Goal: Communication & Community: Answer question/provide support

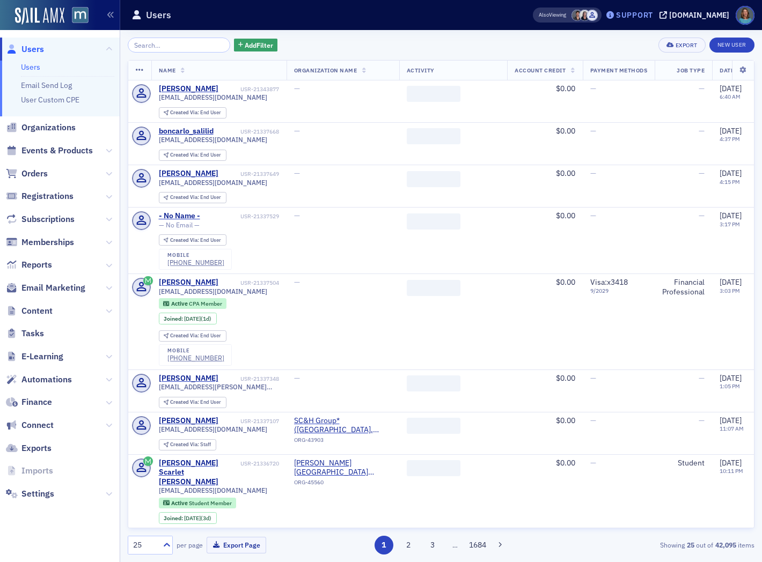
click at [653, 16] on div "Support" at bounding box center [634, 15] width 37 height 10
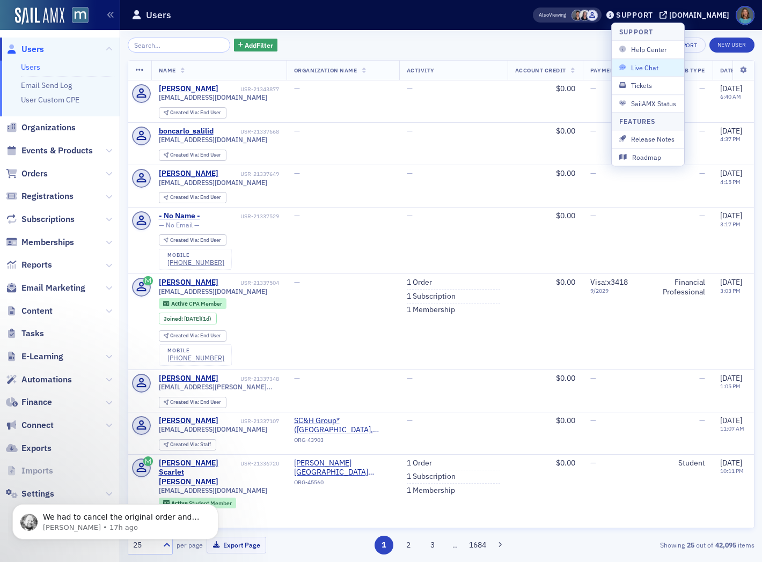
click at [647, 66] on span "Live Chat" at bounding box center [647, 68] width 57 height 10
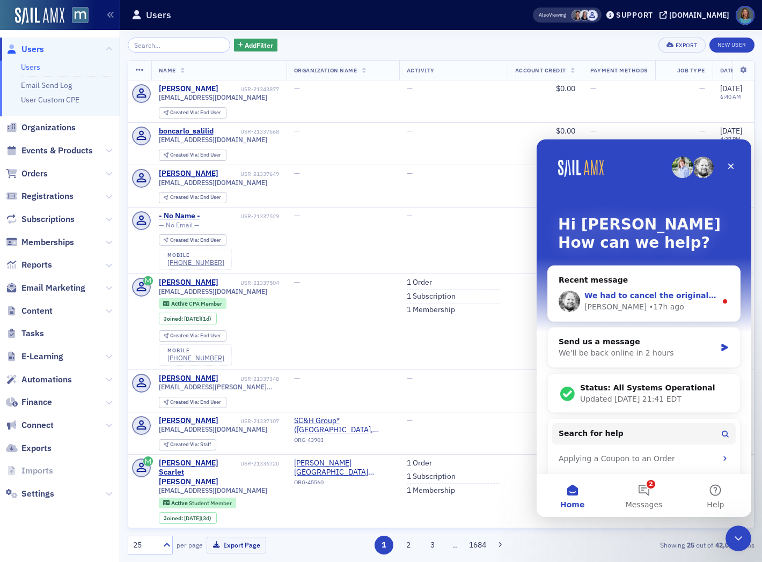
click at [691, 304] on div "Aidan • 17h ago" at bounding box center [650, 307] width 132 height 11
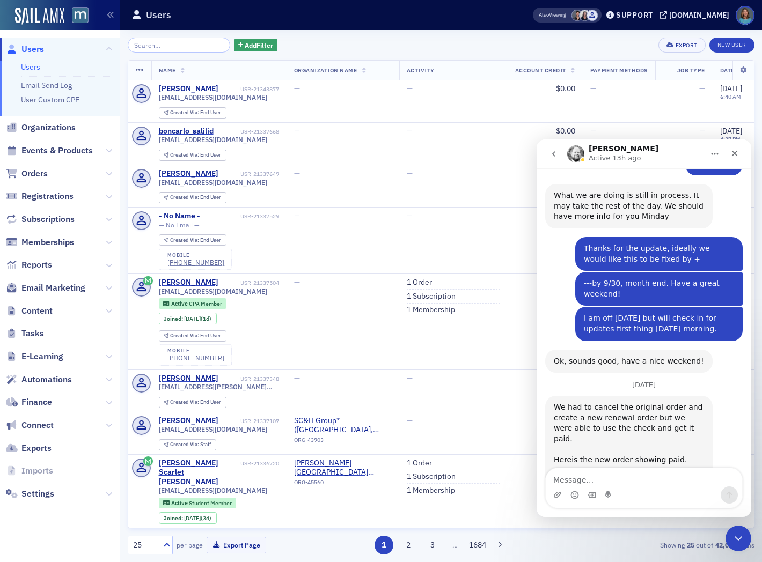
scroll to position [719, 0]
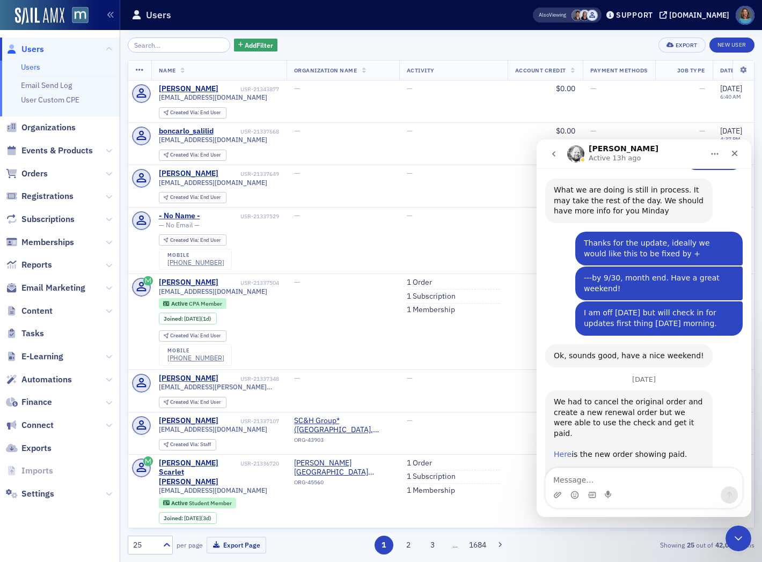
click at [564, 450] on link "Here" at bounding box center [563, 454] width 18 height 9
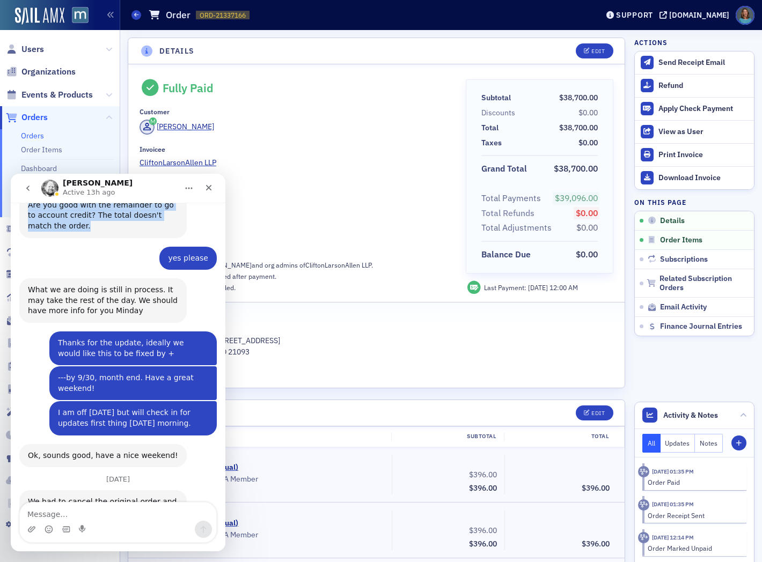
scroll to position [600, 0]
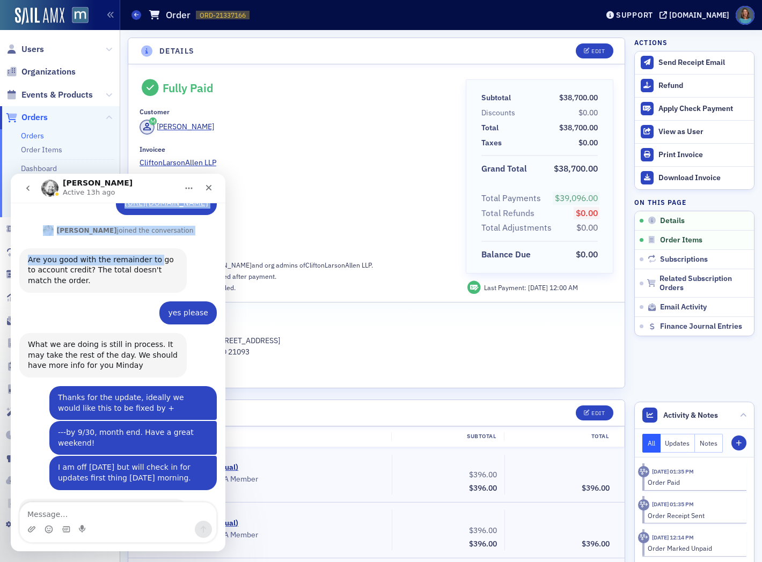
drag, startPoint x: 140, startPoint y: 186, endPoint x: 148, endPoint y: 207, distance: 22.1
click at [148, 207] on div "Aidan Active 13h ago Don't forget to send a link if you're referencing somethin…" at bounding box center [118, 363] width 215 height 378
click at [207, 186] on icon "Close" at bounding box center [209, 188] width 6 height 6
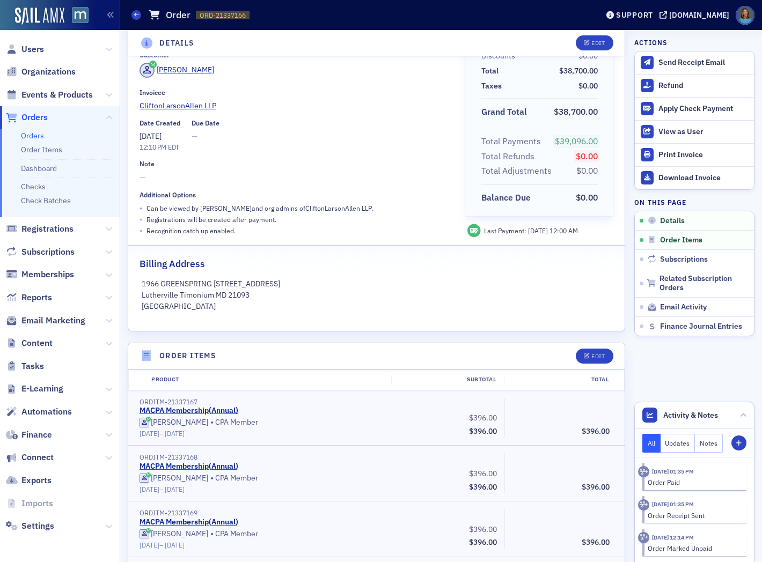
scroll to position [0, 0]
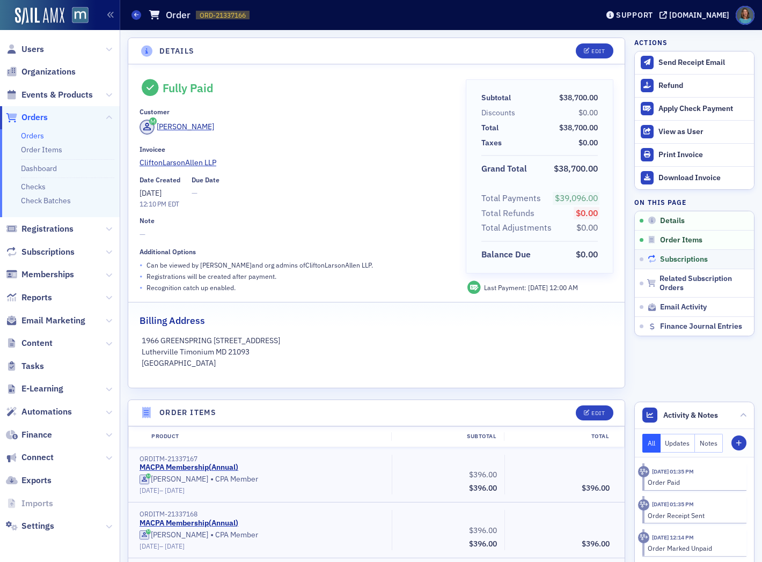
click at [683, 260] on span "Subscriptions" at bounding box center [684, 260] width 48 height 10
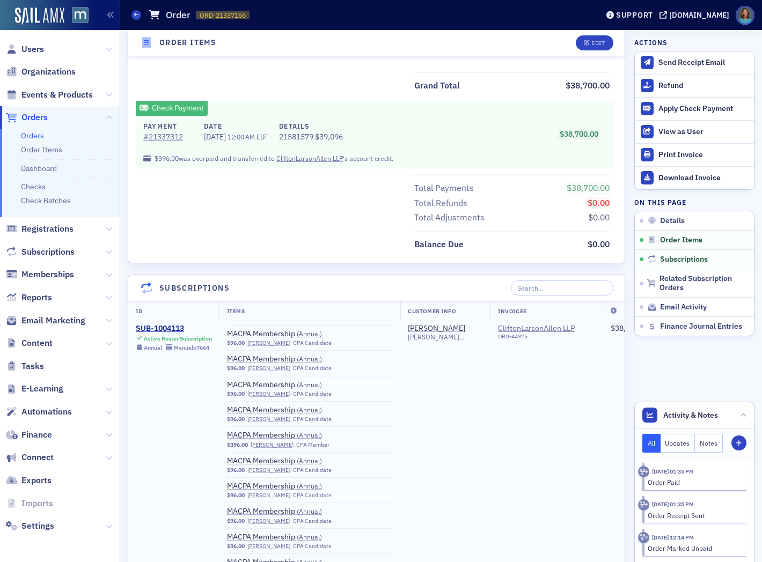
scroll to position [3398, 0]
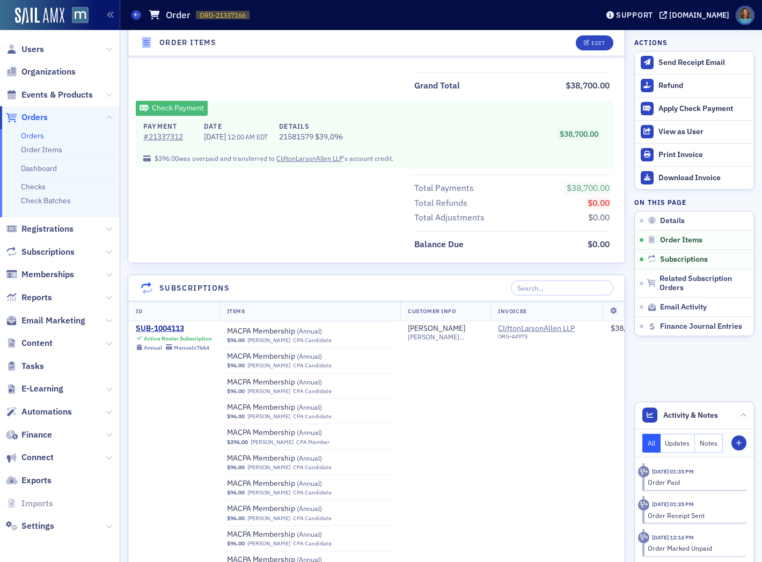
click at [141, 14] on div "Orders Order ORD-21337166 21337166" at bounding box center [356, 15] width 450 height 20
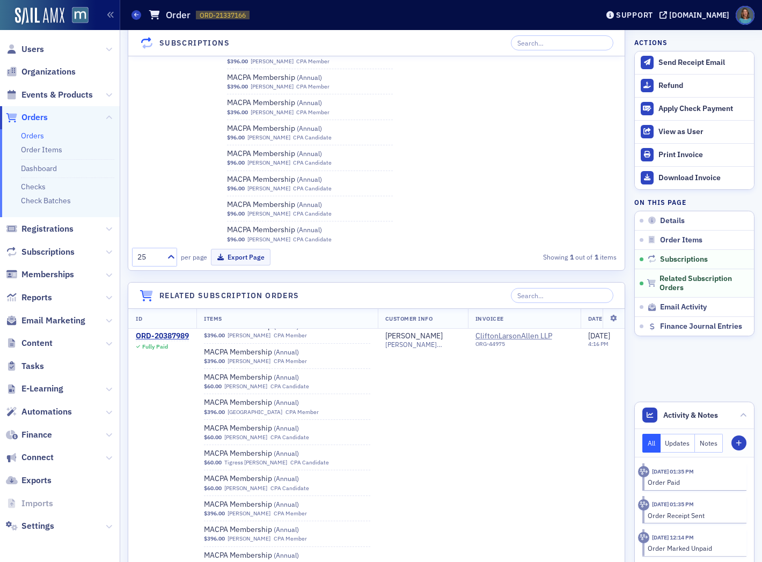
scroll to position [238, 0]
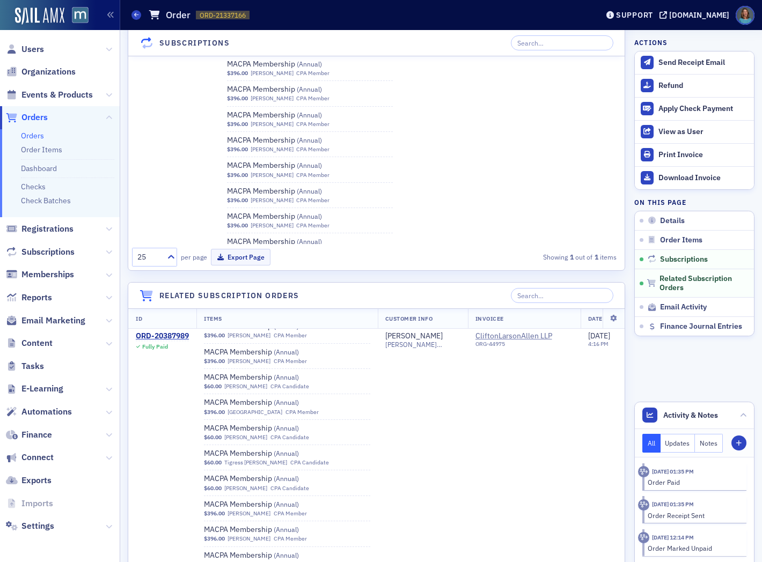
click at [141, 12] on div "Orders Order ORD-21337166 21337166" at bounding box center [356, 15] width 450 height 20
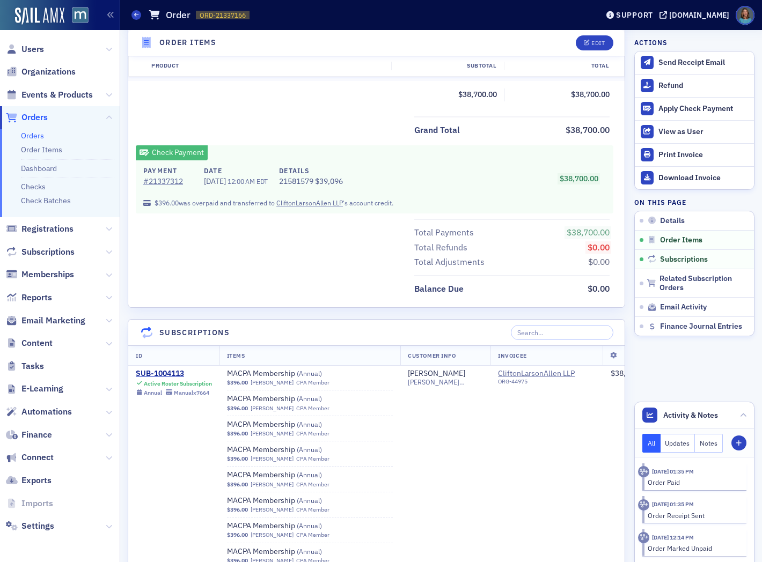
scroll to position [8408, 0]
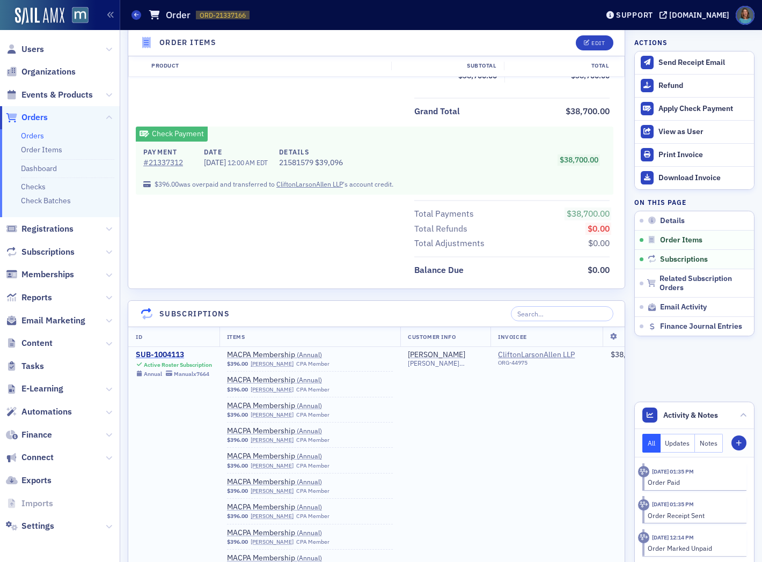
click at [172, 352] on div "SUB-1004113" at bounding box center [174, 355] width 76 height 10
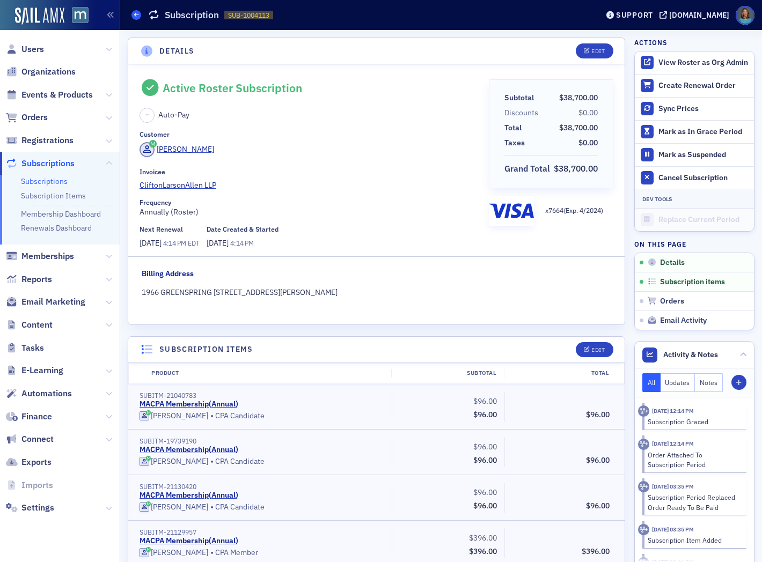
click at [134, 15] on icon at bounding box center [136, 14] width 4 height 5
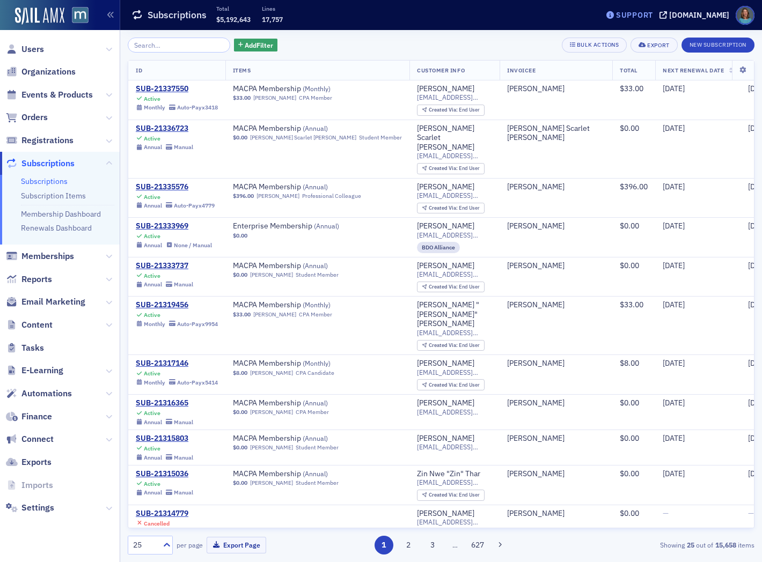
click at [653, 18] on div "Support" at bounding box center [634, 15] width 37 height 10
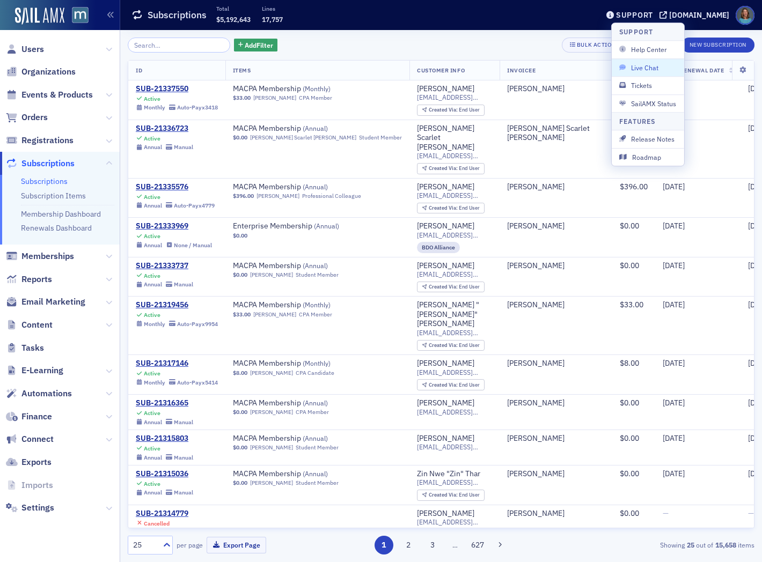
click at [644, 67] on span "Live Chat" at bounding box center [647, 68] width 57 height 10
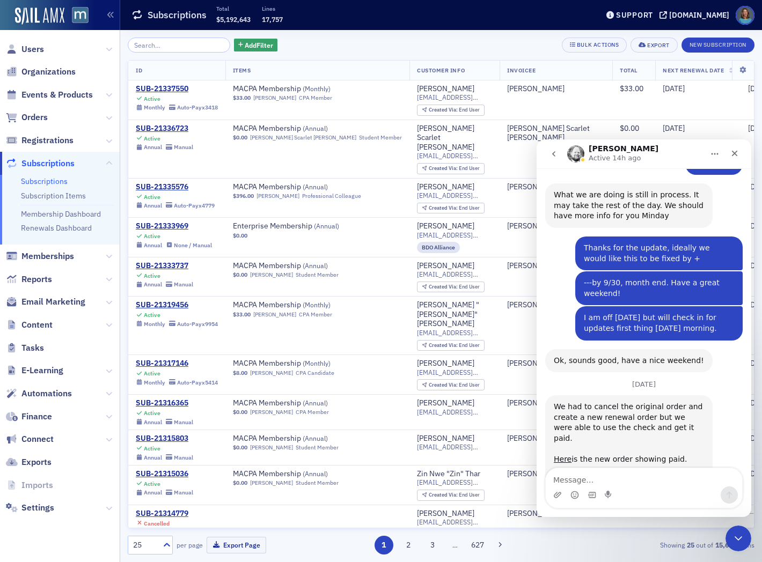
scroll to position [720, 0]
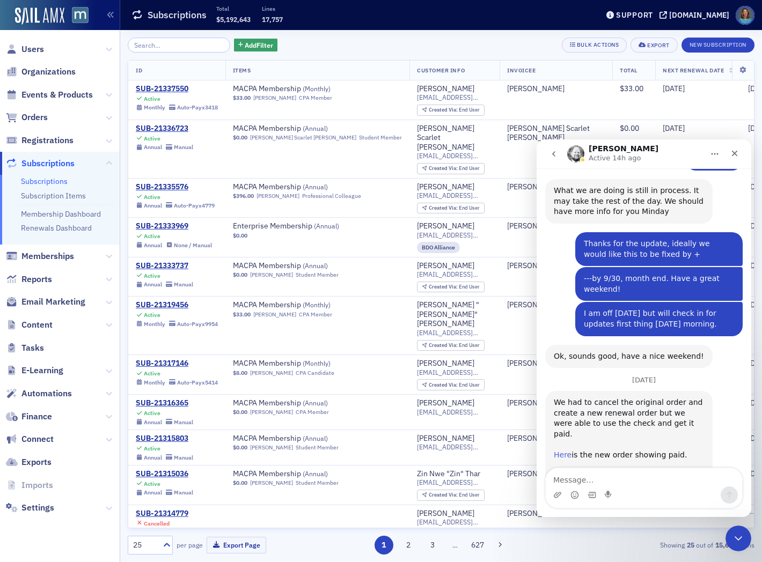
click at [566, 451] on link "Here" at bounding box center [563, 455] width 18 height 9
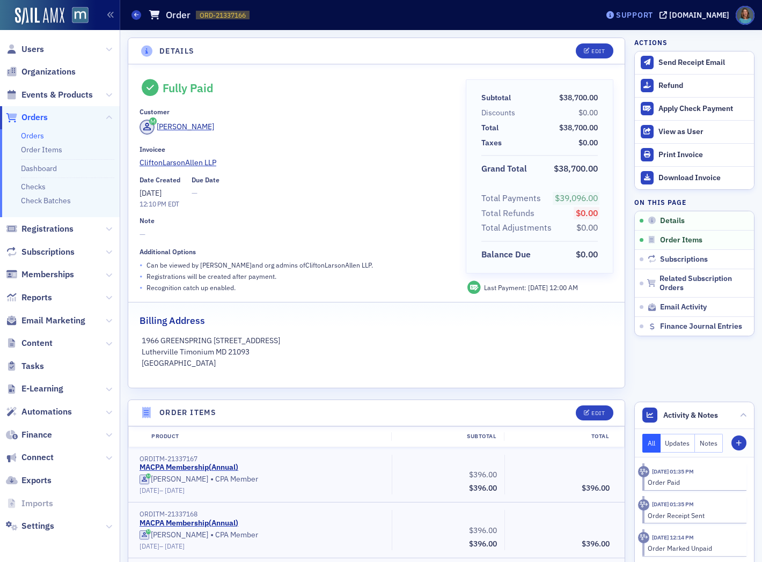
click at [642, 18] on div "Support" at bounding box center [634, 15] width 37 height 10
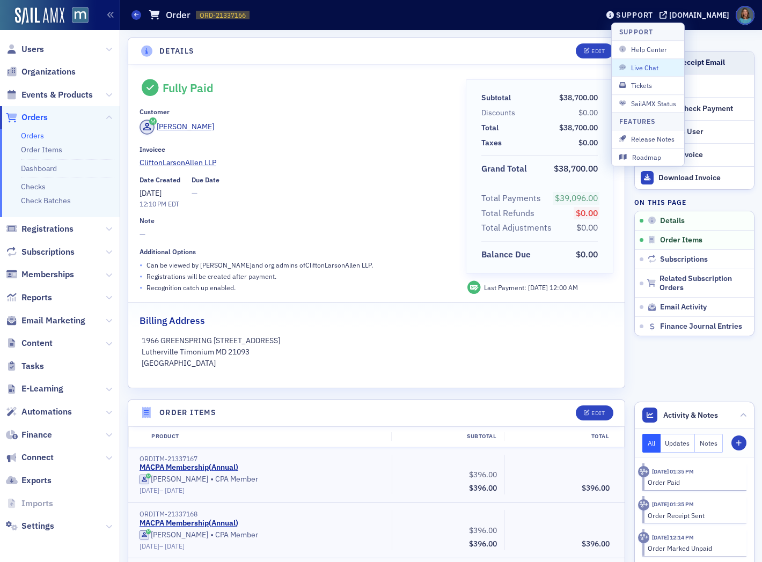
click at [636, 67] on span "Live Chat" at bounding box center [647, 68] width 57 height 10
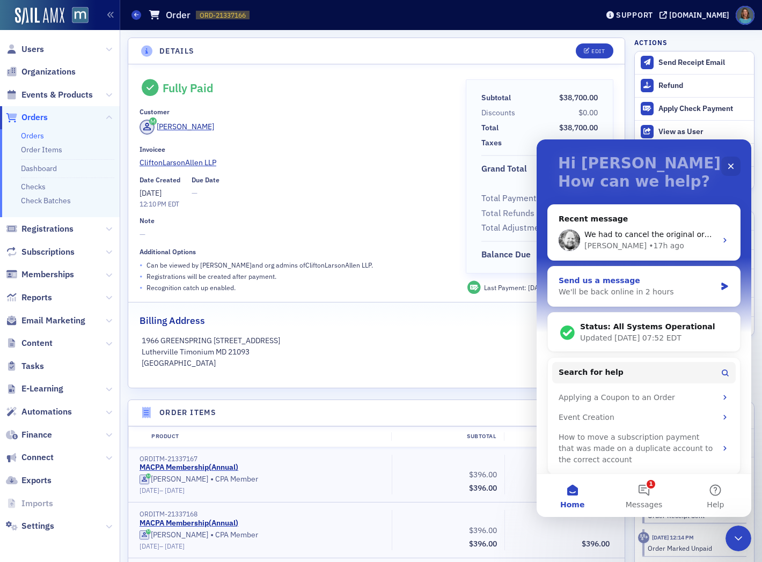
scroll to position [67, 0]
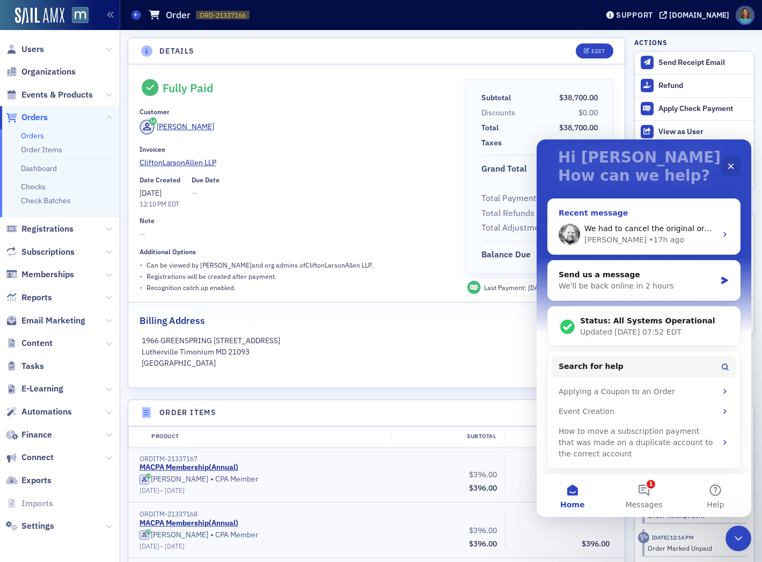
click at [714, 236] on div "We had to cancel the original order and create a new renewal order but we were …" at bounding box center [644, 235] width 192 height 40
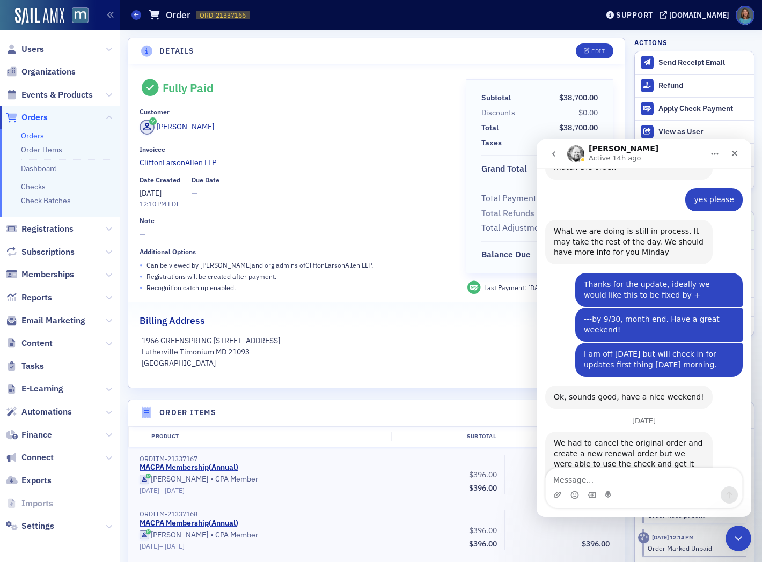
scroll to position [720, 0]
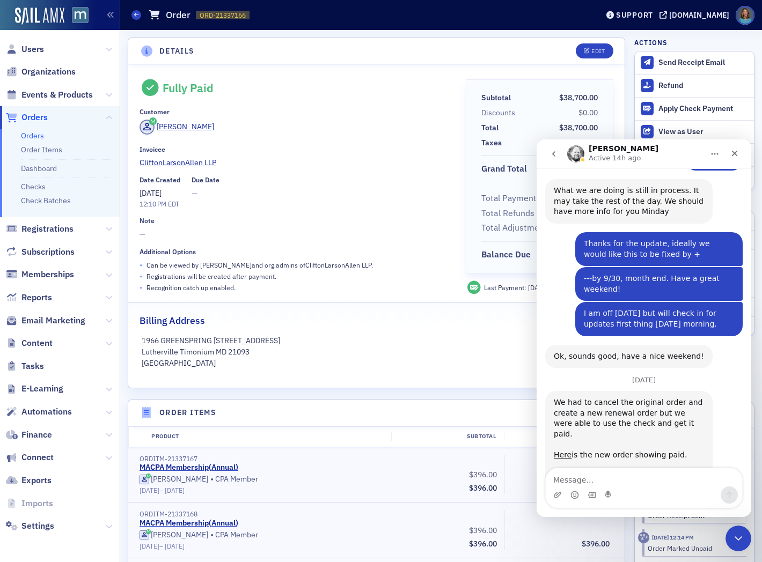
click at [565, 472] on link "Here" at bounding box center [563, 476] width 18 height 9
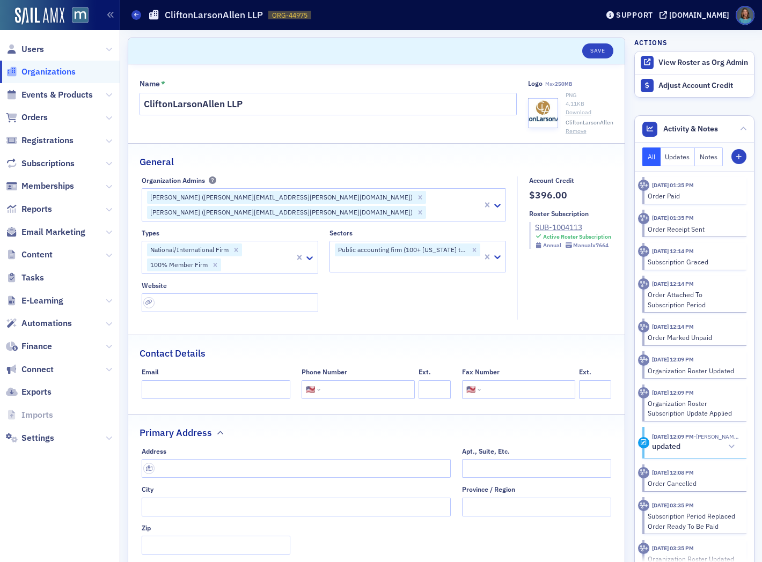
select select "US"
click at [653, 16] on div "Support" at bounding box center [634, 15] width 37 height 10
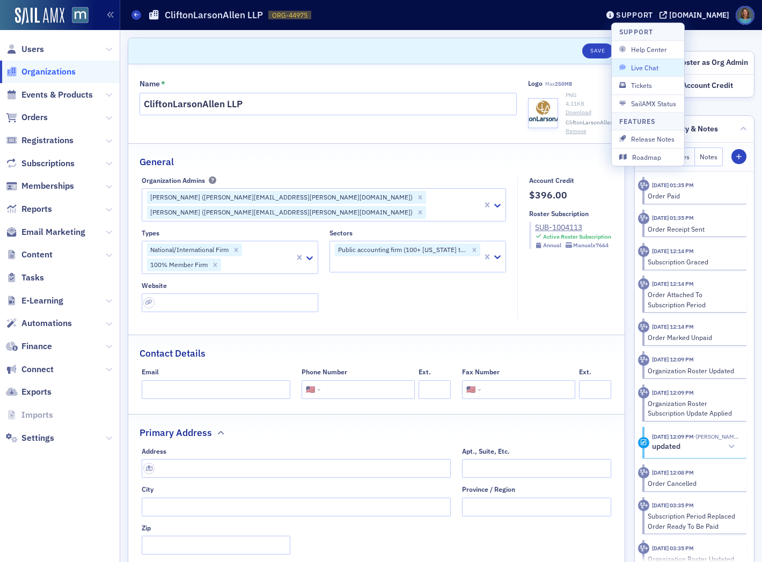
click at [642, 65] on span "Live Chat" at bounding box center [647, 68] width 57 height 10
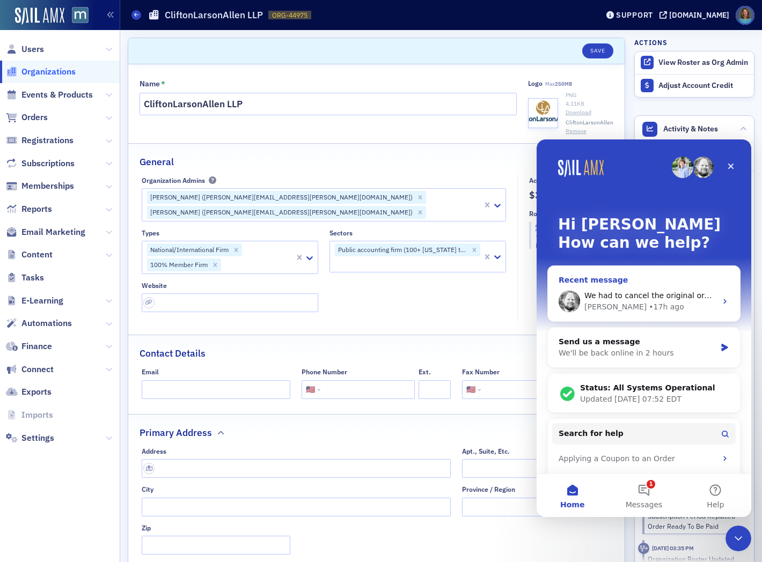
click at [721, 298] on icon "Intercom messenger" at bounding box center [725, 301] width 9 height 9
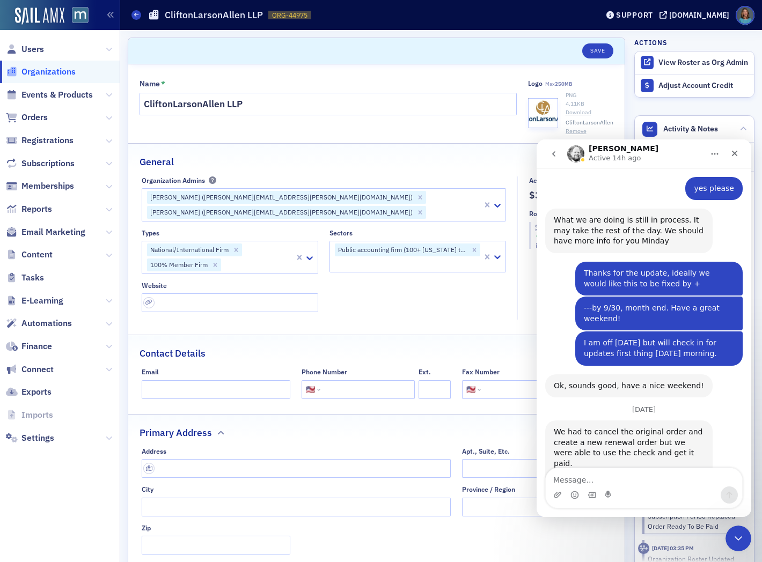
scroll to position [720, 0]
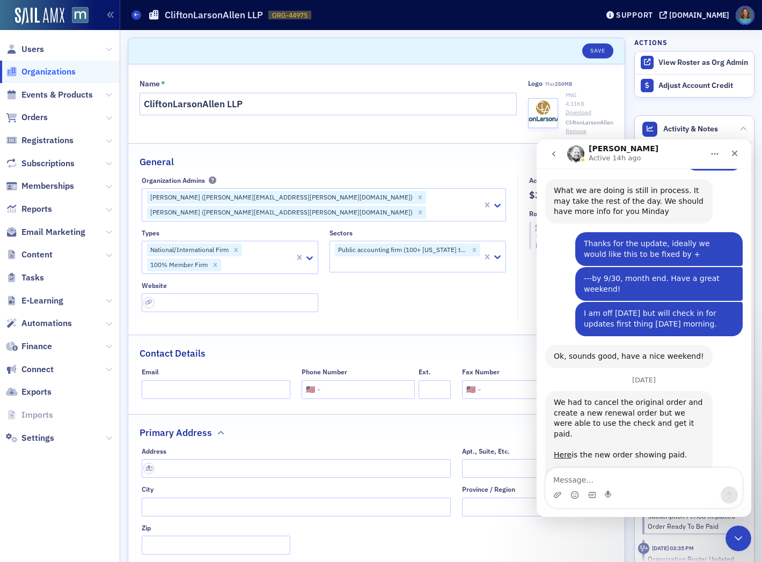
click at [602, 479] on textarea "Message…" at bounding box center [644, 478] width 196 height 18
type textarea "Thanks [PERSON_NAME]."
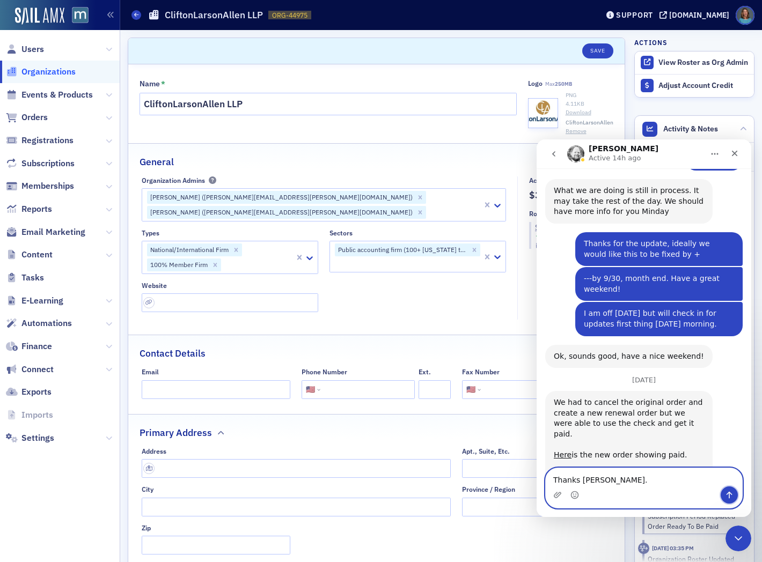
click at [729, 492] on icon "Send a message…" at bounding box center [730, 495] width 6 height 7
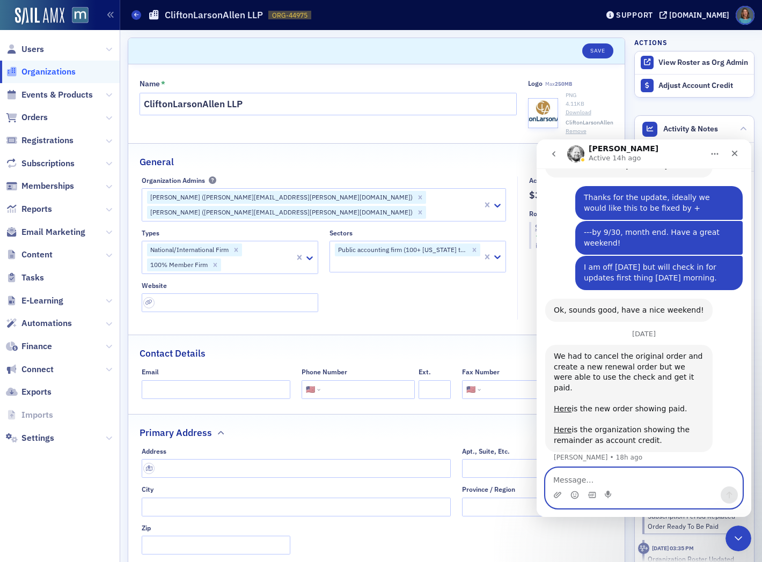
scroll to position [765, 0]
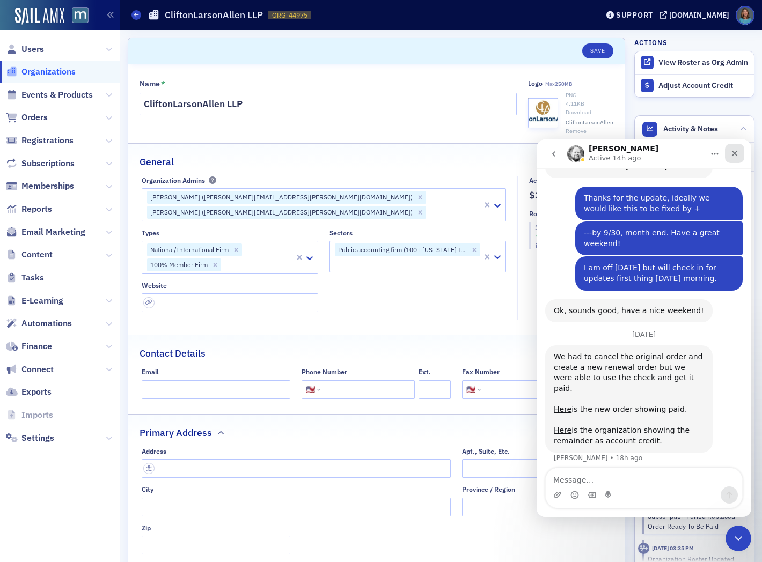
click at [738, 157] on icon "Close" at bounding box center [734, 153] width 9 height 9
